Goal: Communication & Community: Ask a question

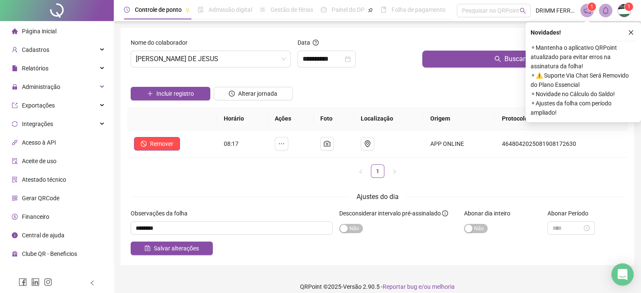
drag, startPoint x: 622, startPoint y: 277, endPoint x: 625, endPoint y: 267, distance: 10.3
click at [622, 276] on icon "Open Intercom Messenger" at bounding box center [622, 274] width 11 height 11
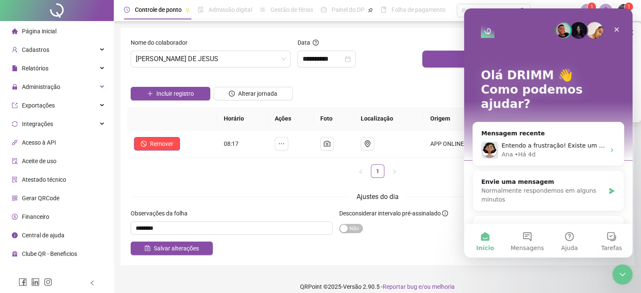
click at [483, 245] on span "Início" at bounding box center [485, 248] width 18 height 6
click at [528, 239] on button "2 Mensagens" at bounding box center [527, 241] width 42 height 34
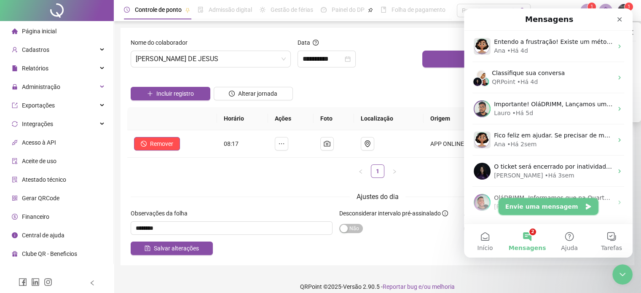
click at [557, 207] on button "Envie uma mensagem" at bounding box center [549, 206] width 100 height 17
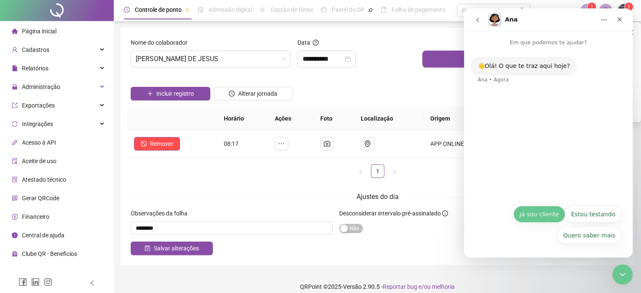
click at [536, 214] on button "Já sou cliente" at bounding box center [539, 214] width 52 height 17
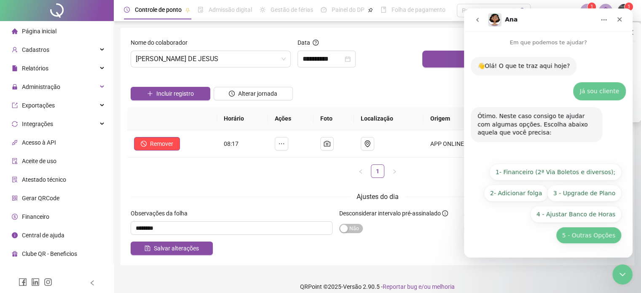
click at [585, 236] on button "5 - Outras Opções" at bounding box center [589, 235] width 66 height 17
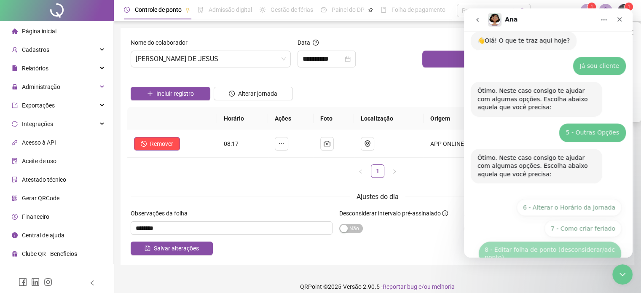
scroll to position [89, 0]
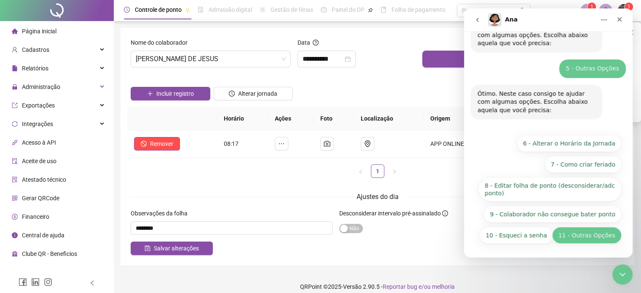
click at [598, 236] on button "11 - Outras Opções" at bounding box center [587, 235] width 70 height 17
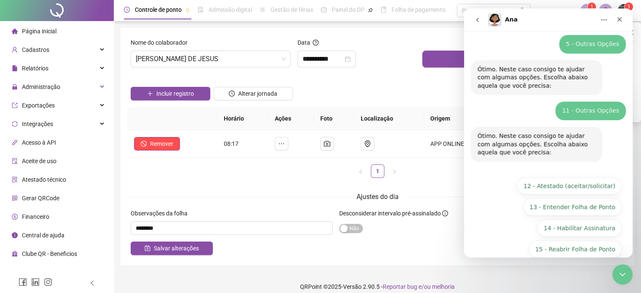
scroll to position [148, 0]
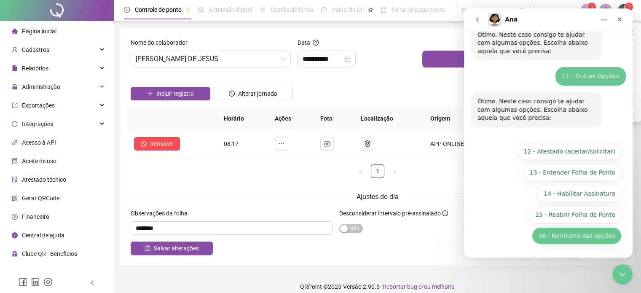
click at [582, 236] on button "16 - Nenhuma das opções" at bounding box center [577, 235] width 90 height 17
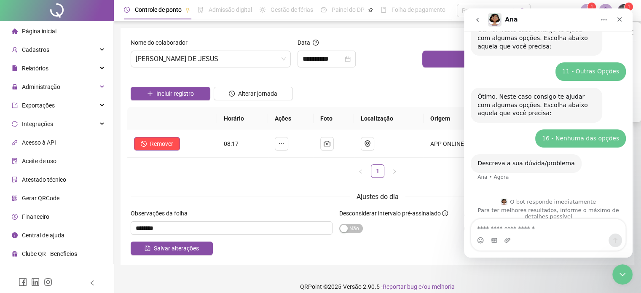
scroll to position [162, 0]
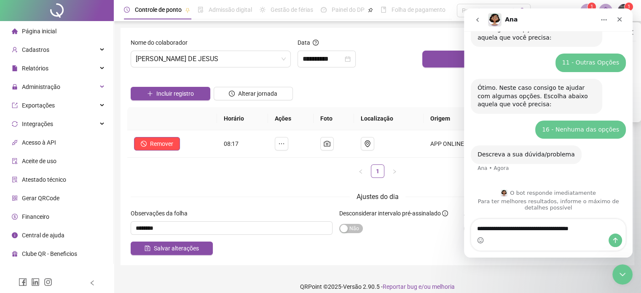
type textarea "**********"
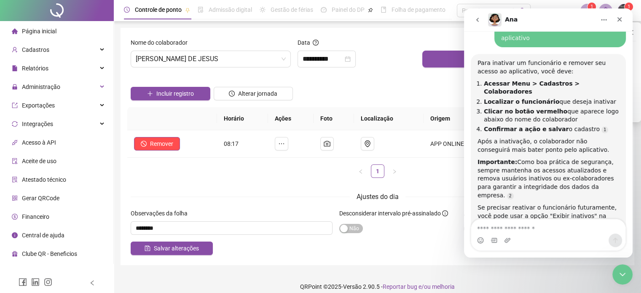
scroll to position [321, 0]
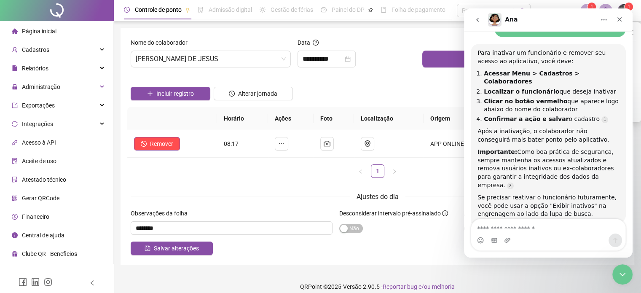
click at [502, 226] on textarea "Envie uma mensagem..." at bounding box center [548, 226] width 154 height 14
type textarea "***"
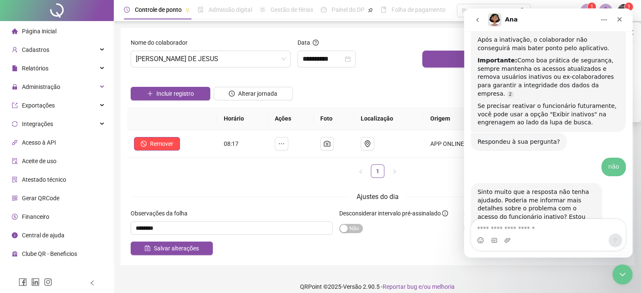
scroll to position [413, 0]
type textarea "*******"
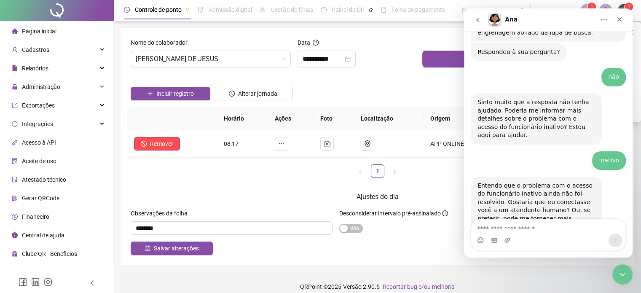
scroll to position [505, 0]
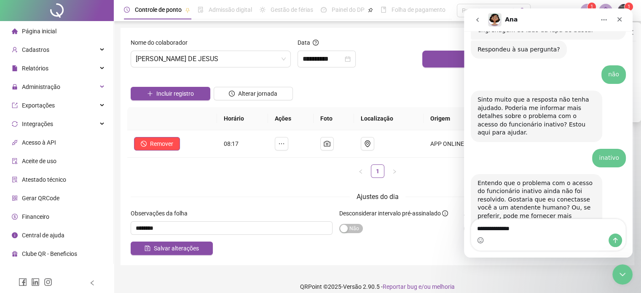
type textarea "**********"
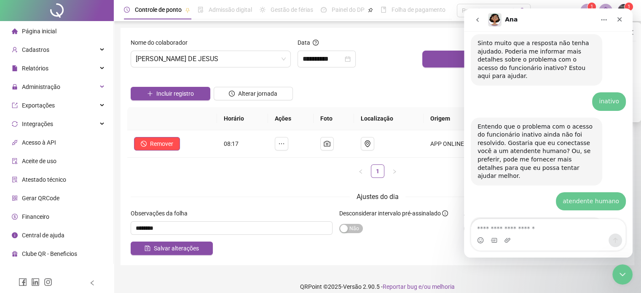
scroll to position [580, 0]
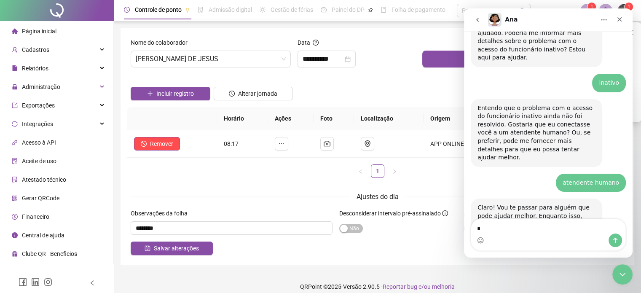
type textarea "*"
